Goal: Task Accomplishment & Management: Manage account settings

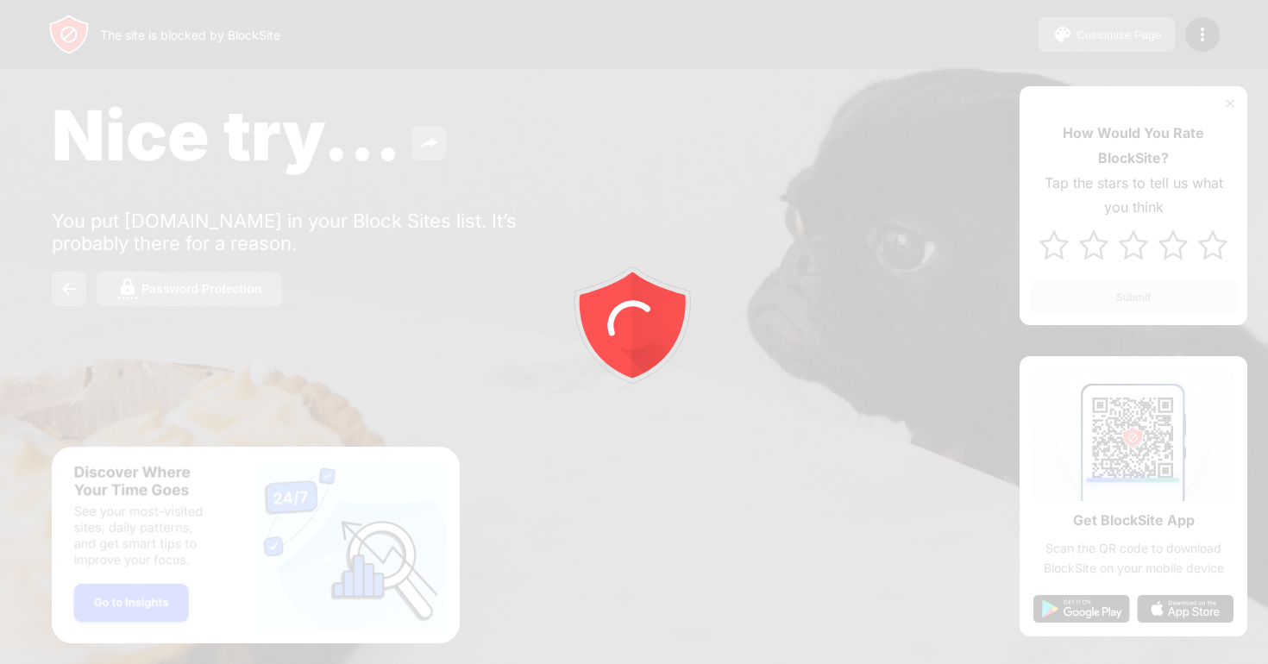
click at [1205, 33] on div at bounding box center [634, 332] width 1268 height 664
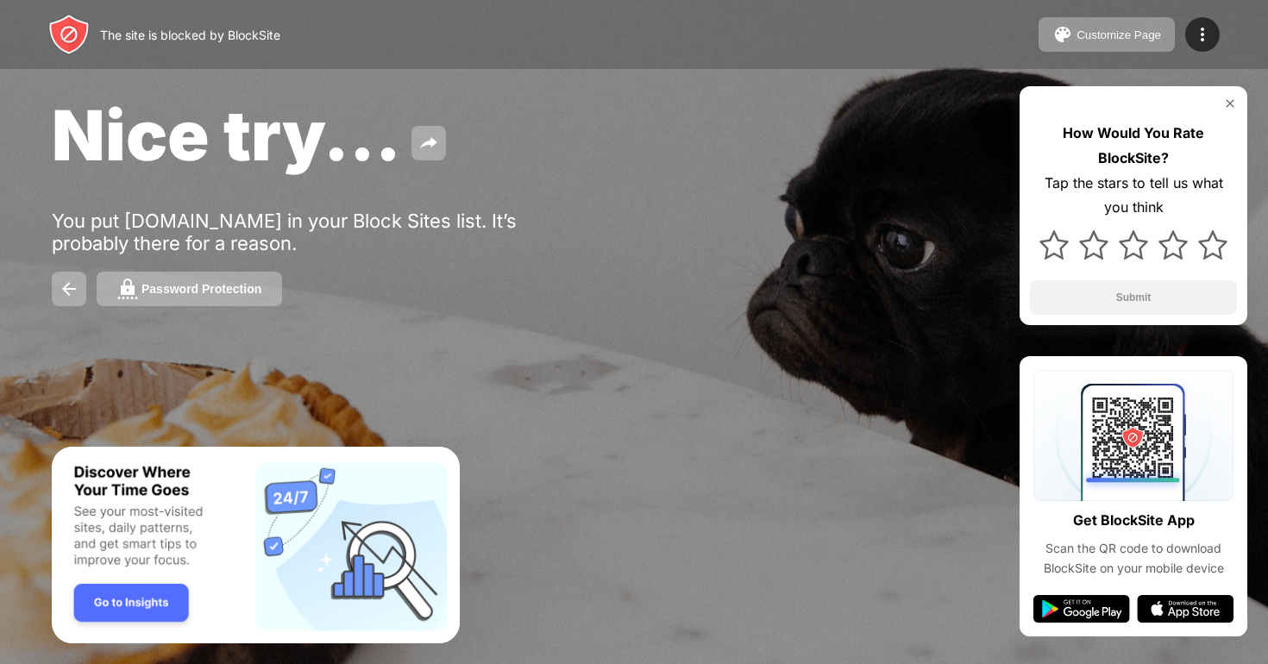
click at [1205, 33] on img at bounding box center [1202, 34] width 21 height 21
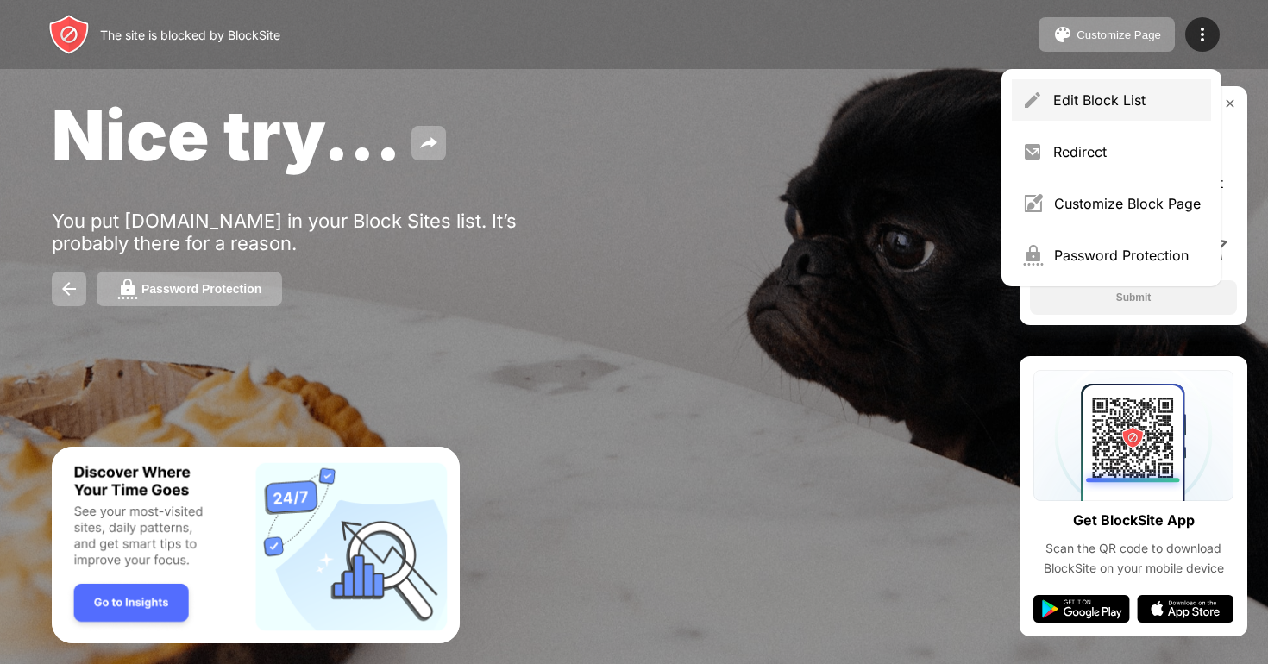
click at [1120, 90] on div "Edit Block List" at bounding box center [1111, 99] width 199 height 41
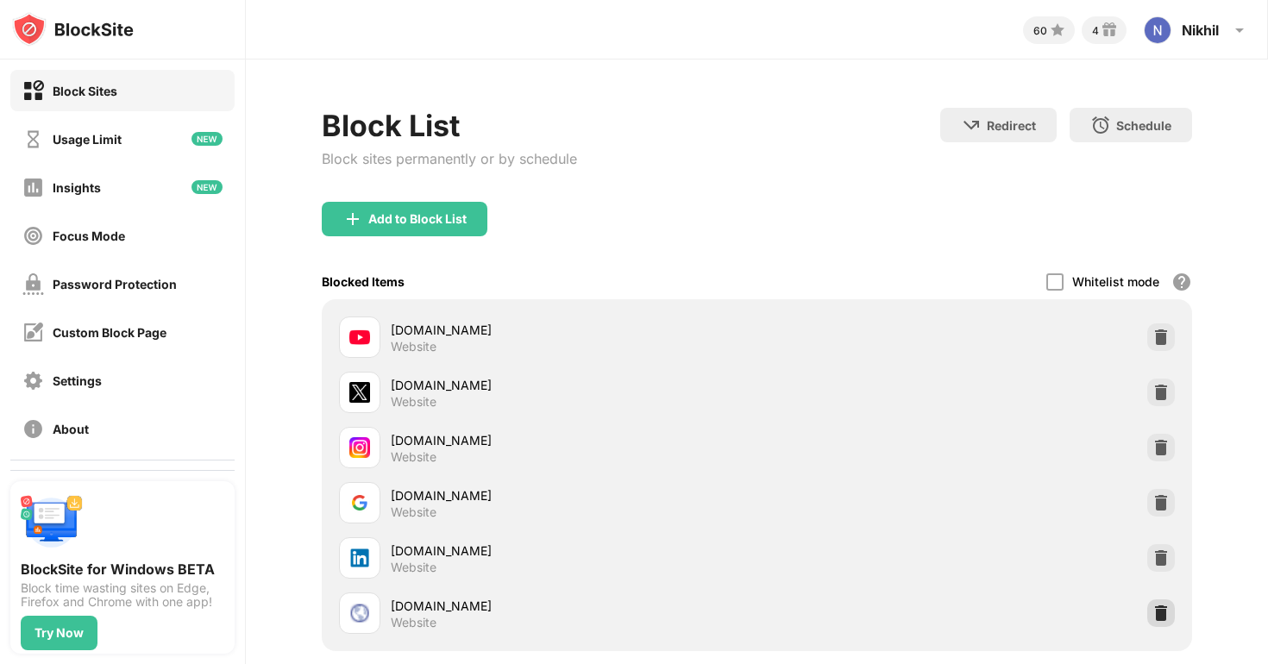
click at [1164, 624] on div at bounding box center [1162, 614] width 28 height 28
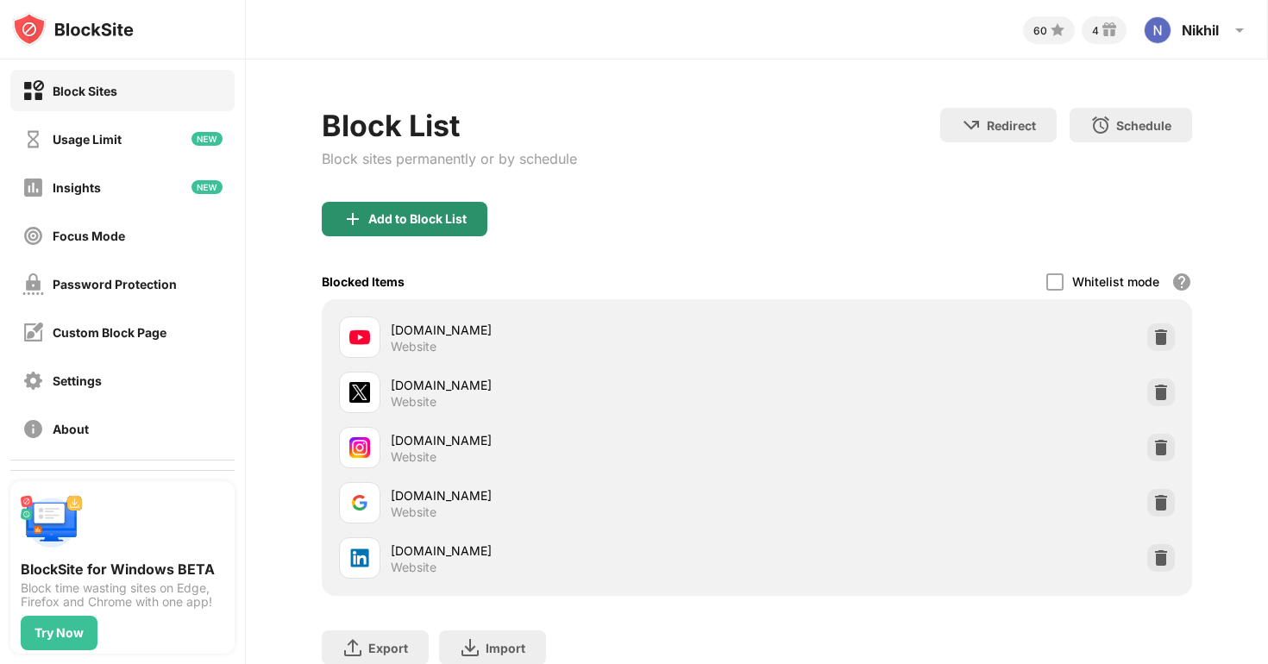
click at [479, 225] on div "Add to Block List" at bounding box center [405, 219] width 166 height 35
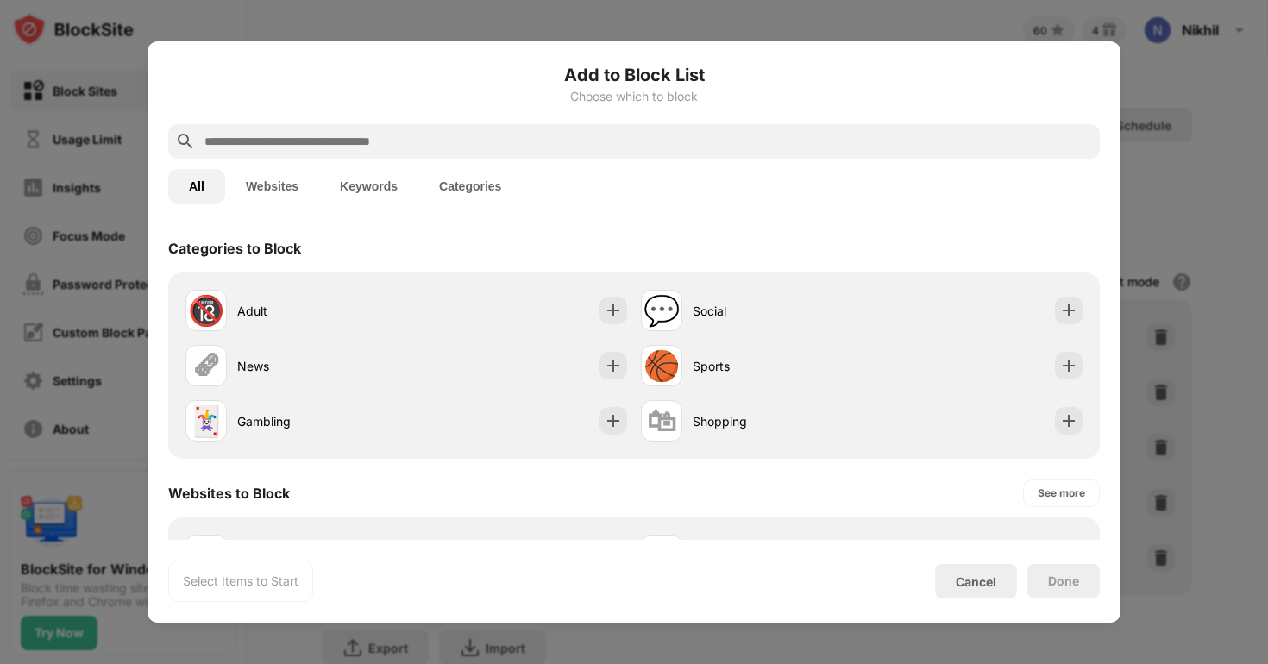
click at [356, 135] on input "text" at bounding box center [648, 141] width 890 height 21
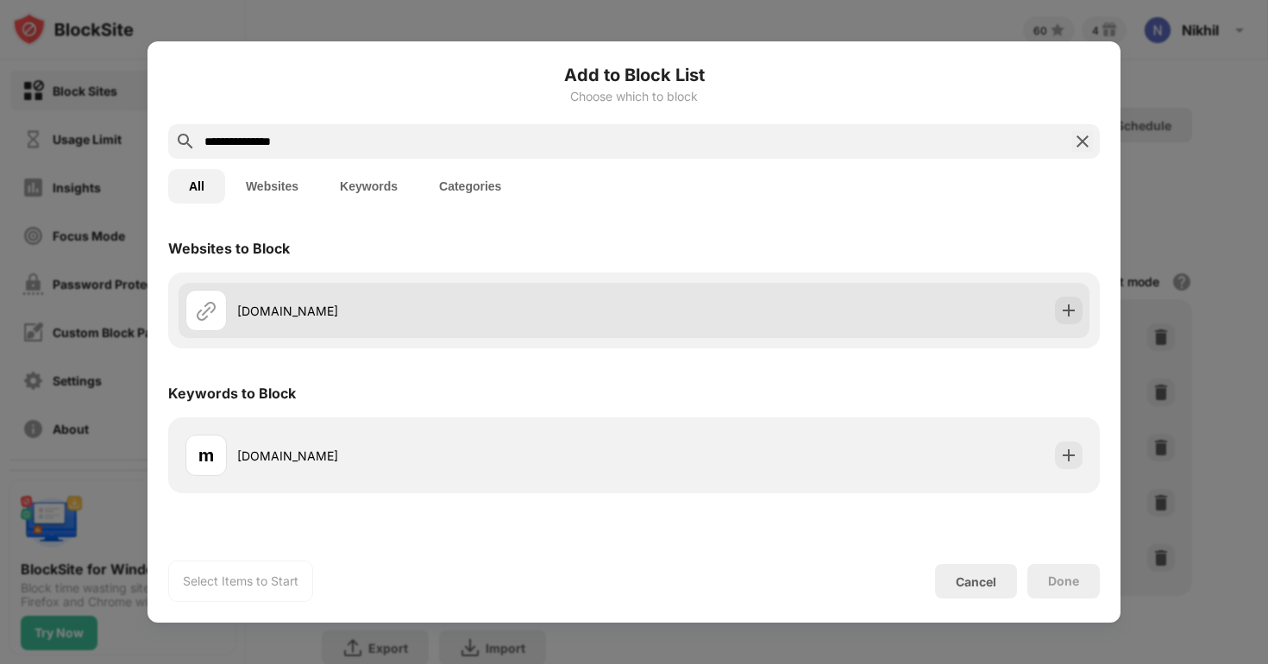
type input "**********"
click at [263, 294] on div "[DOMAIN_NAME]" at bounding box center [410, 310] width 449 height 41
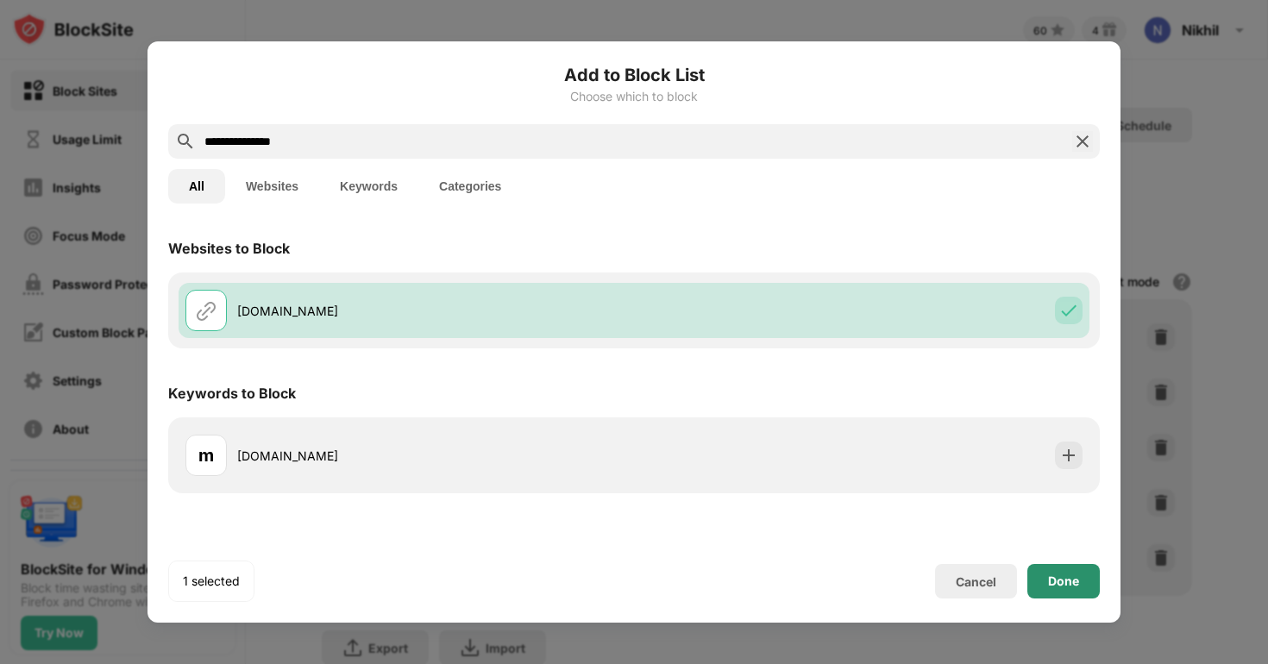
click at [1046, 578] on div "Done" at bounding box center [1064, 581] width 72 height 35
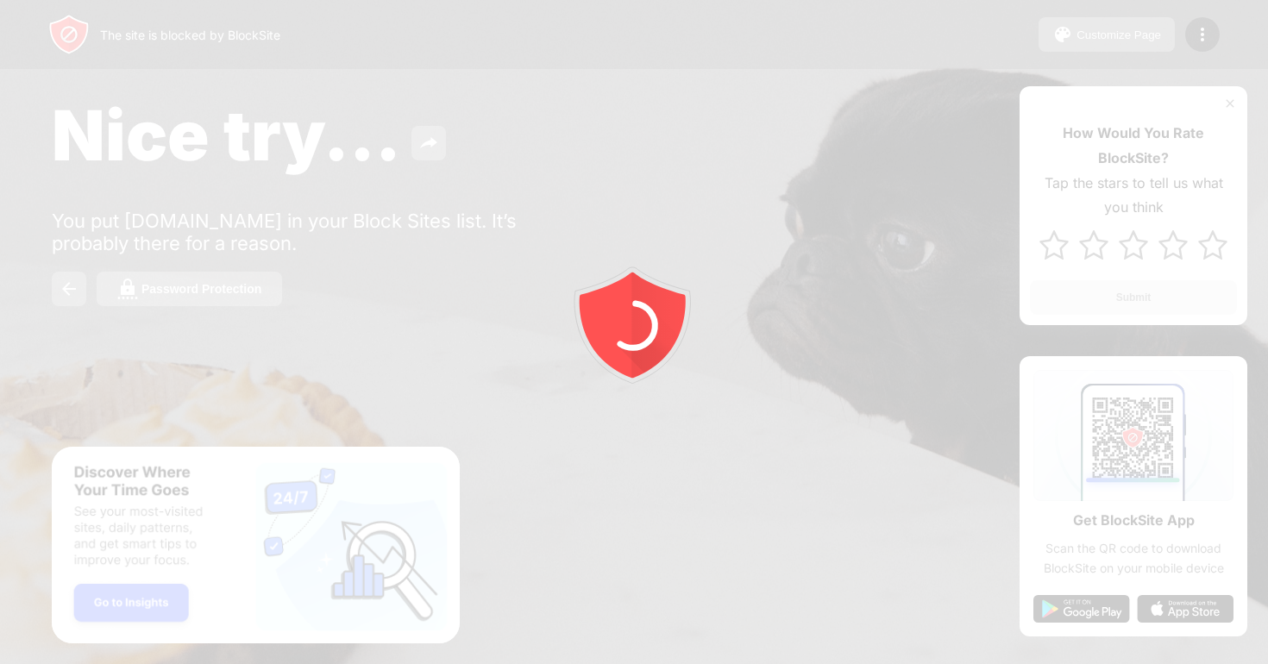
click at [1206, 39] on div at bounding box center [634, 332] width 1268 height 664
click at [1206, 39] on img at bounding box center [1202, 34] width 21 height 21
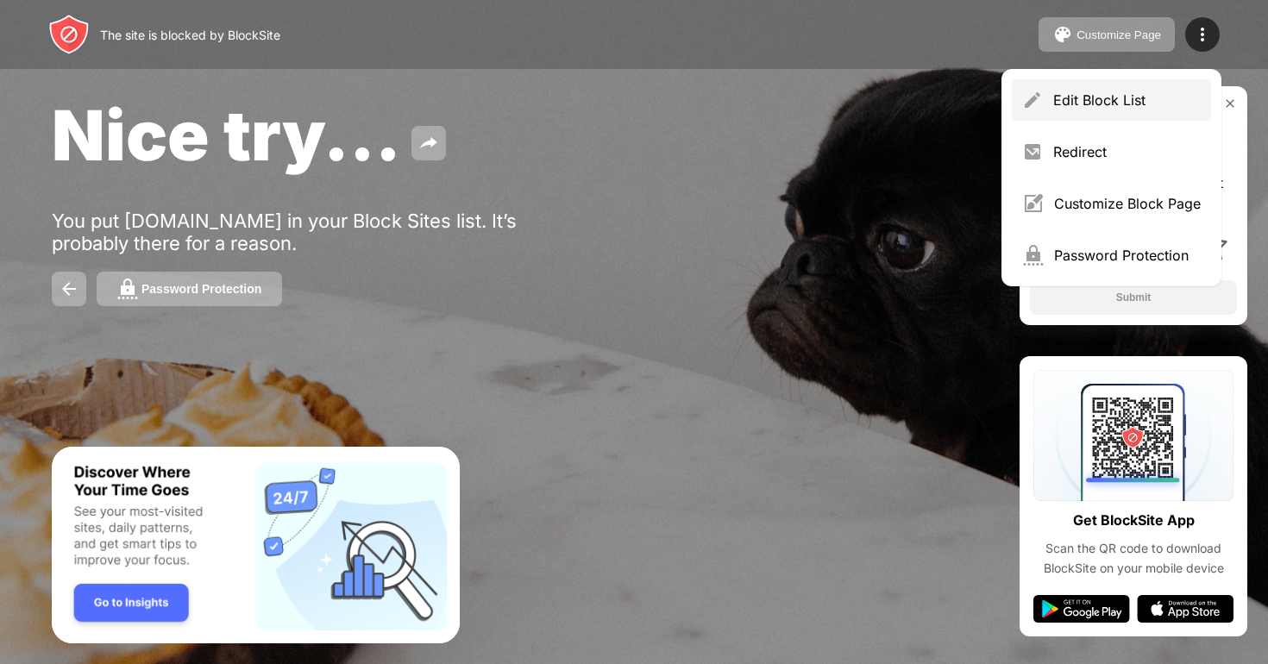
click at [1085, 112] on div "Edit Block List" at bounding box center [1111, 99] width 199 height 41
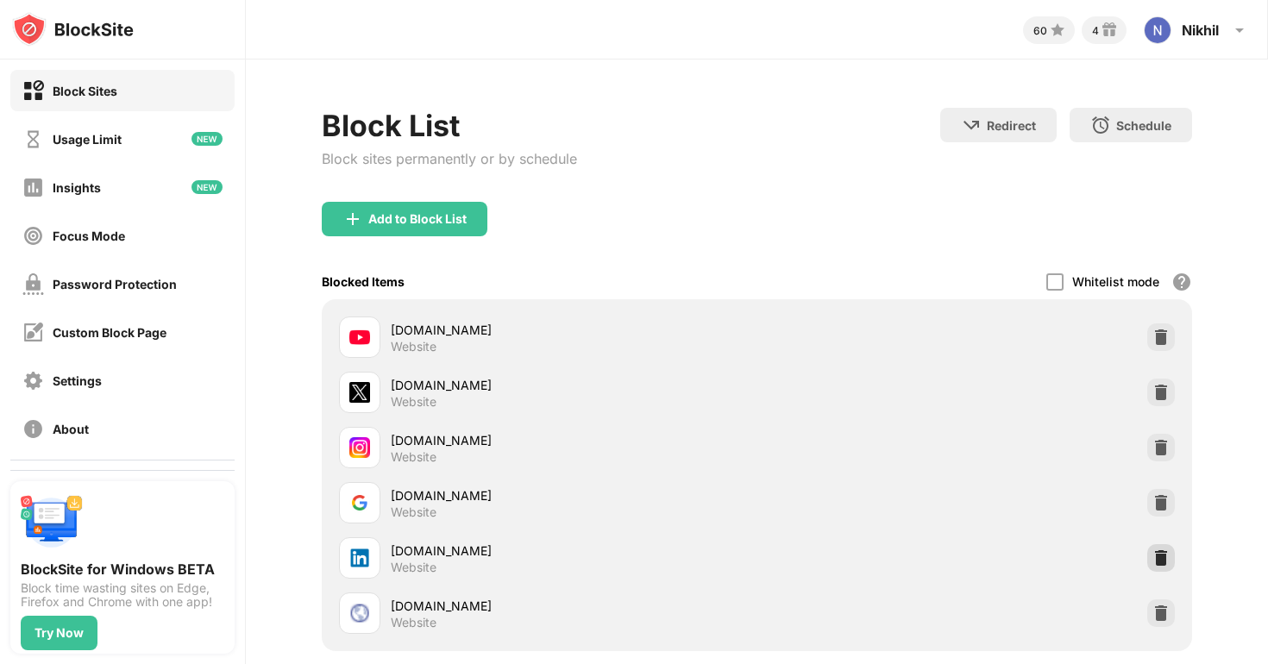
click at [1157, 545] on div at bounding box center [1162, 558] width 28 height 28
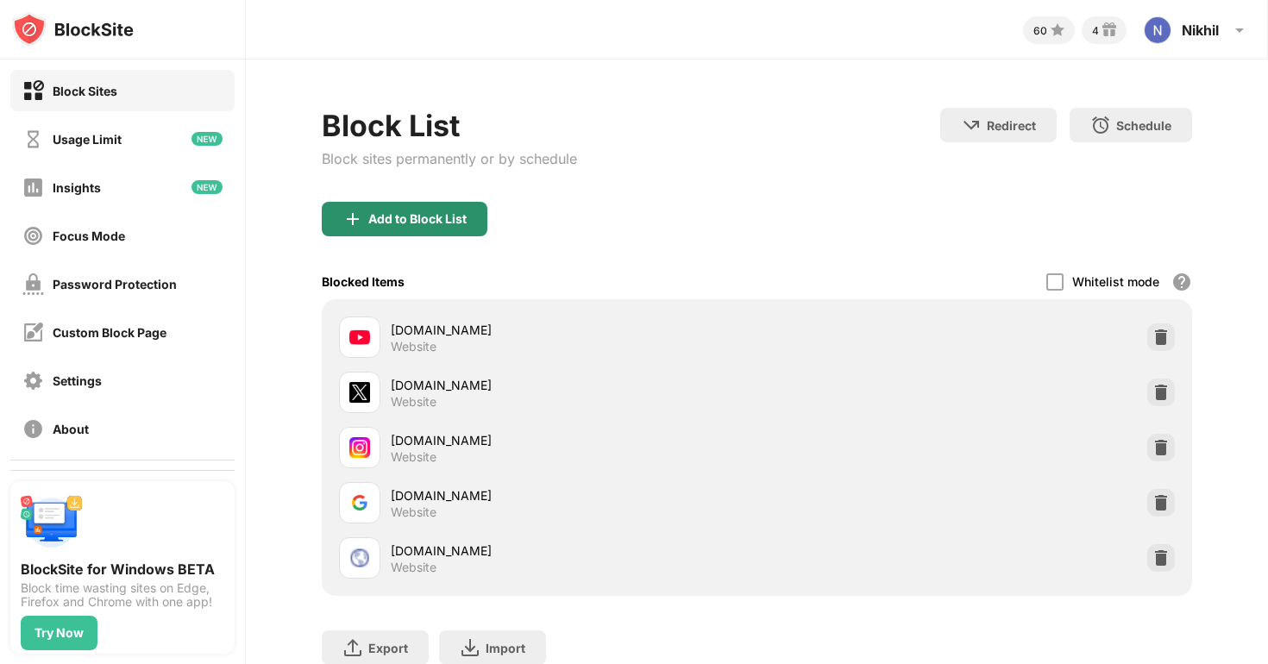
click at [441, 228] on div "Add to Block List" at bounding box center [405, 219] width 166 height 35
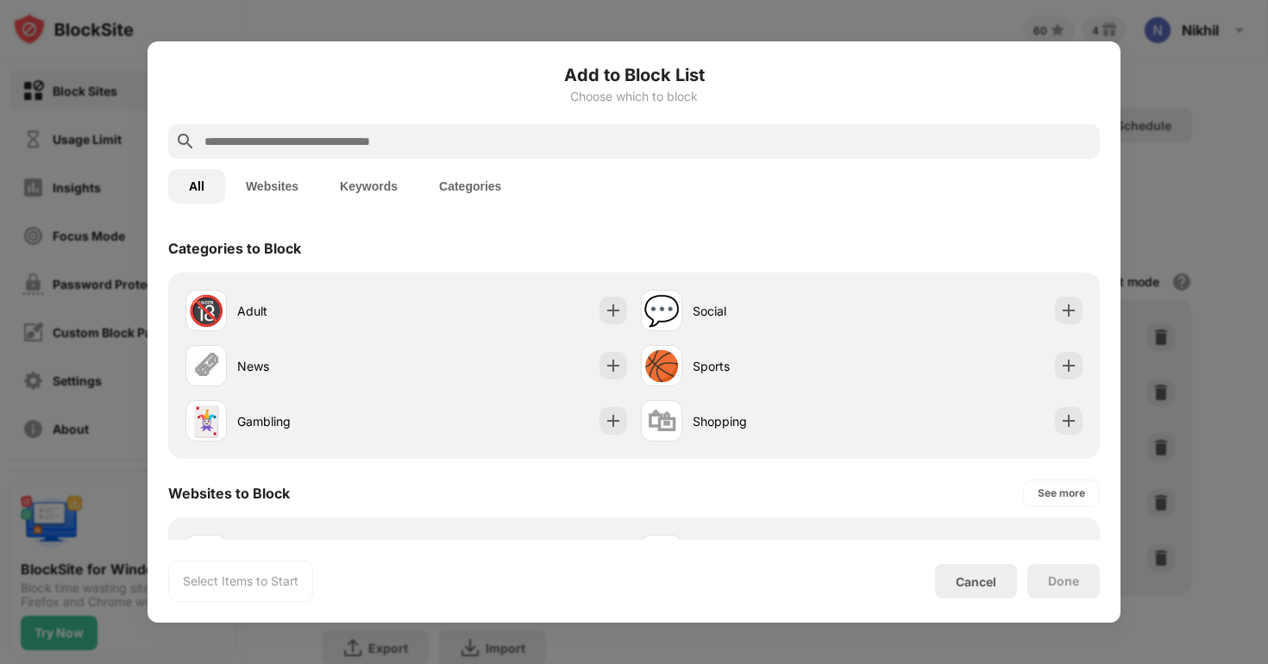
click at [320, 138] on input "text" at bounding box center [648, 141] width 890 height 21
click at [394, 148] on input "text" at bounding box center [648, 141] width 890 height 21
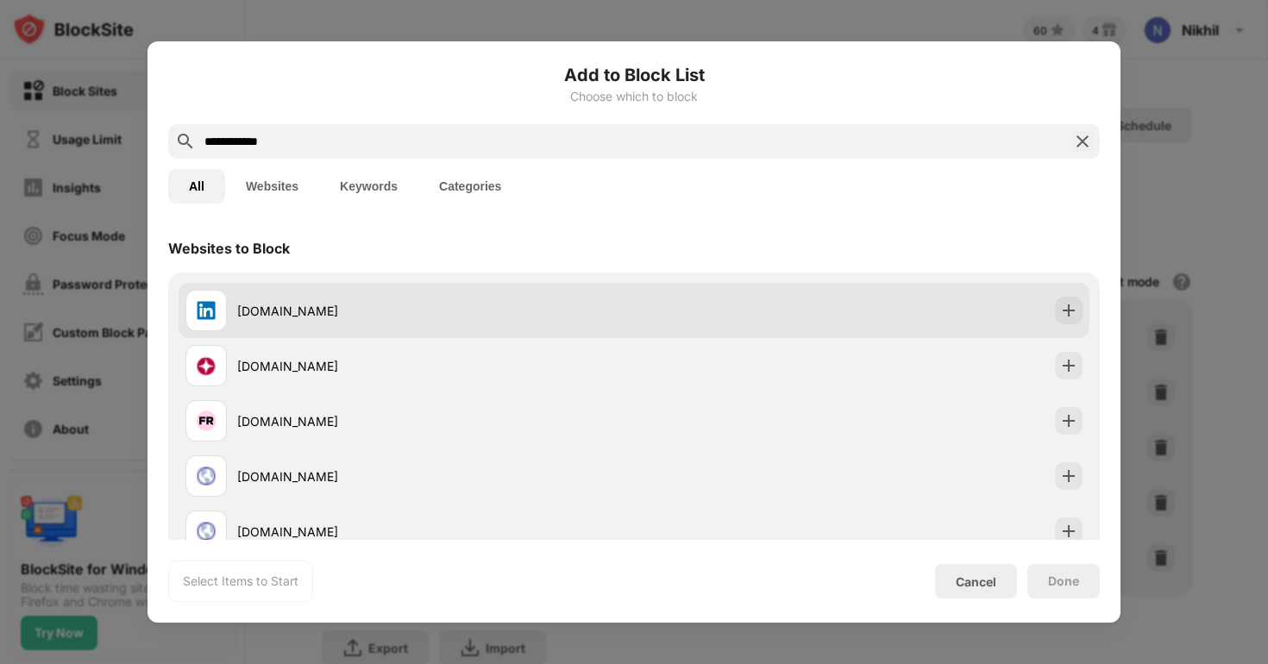
type input "**********"
click at [276, 303] on div "[DOMAIN_NAME]" at bounding box center [435, 311] width 397 height 18
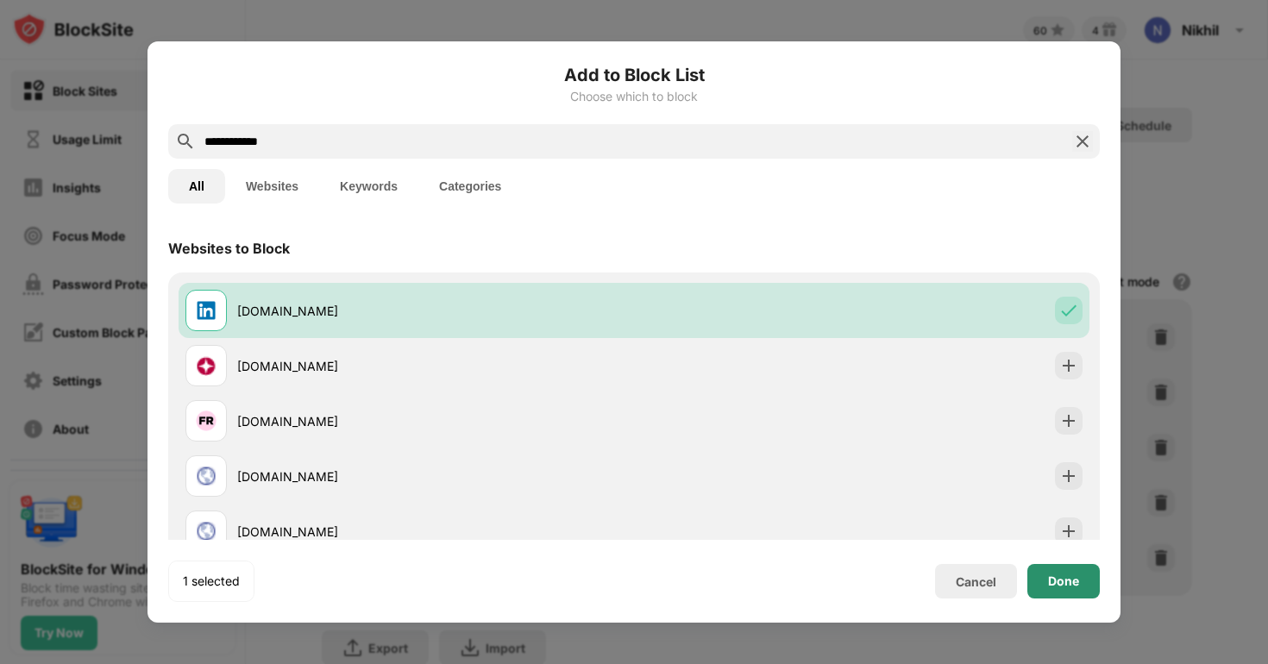
click at [1056, 569] on div "Done" at bounding box center [1064, 581] width 72 height 35
